Goal: Task Accomplishment & Management: Manage account settings

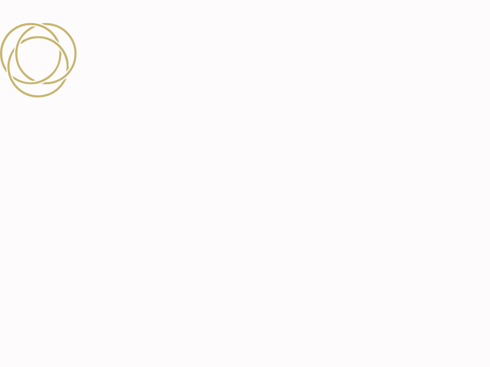
click at [245, 184] on div at bounding box center [245, 183] width 490 height 367
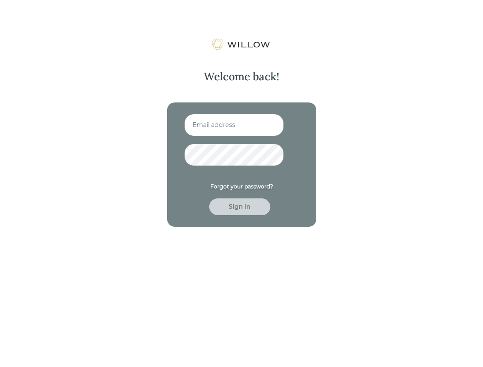
click at [241, 44] on img at bounding box center [241, 44] width 61 height 12
click at [241, 187] on div "Forgot your password?" at bounding box center [241, 187] width 63 height 8
